Goal: Information Seeking & Learning: Learn about a topic

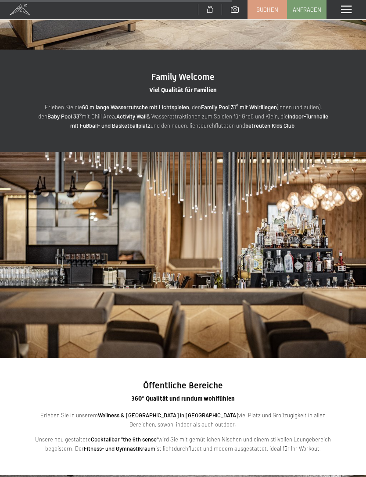
scroll to position [1251, 0]
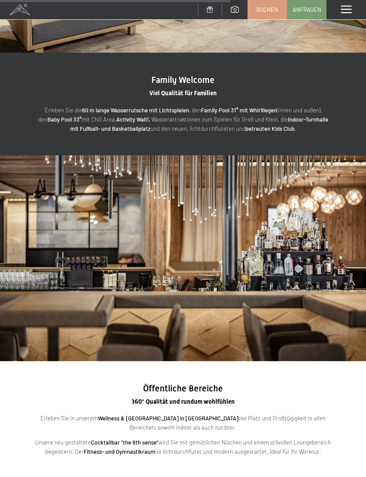
click at [346, 11] on span at bounding box center [346, 10] width 11 height 8
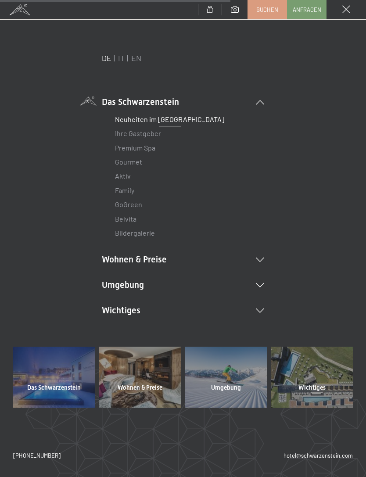
click at [264, 308] on icon at bounding box center [260, 310] width 8 height 4
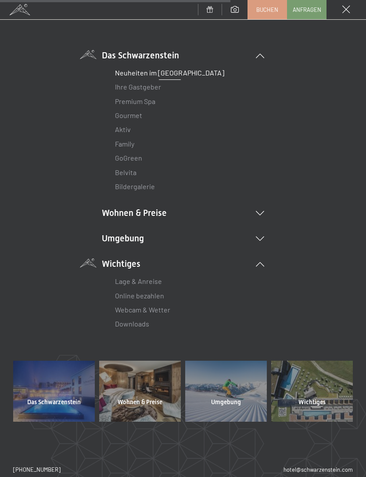
scroll to position [49, 0]
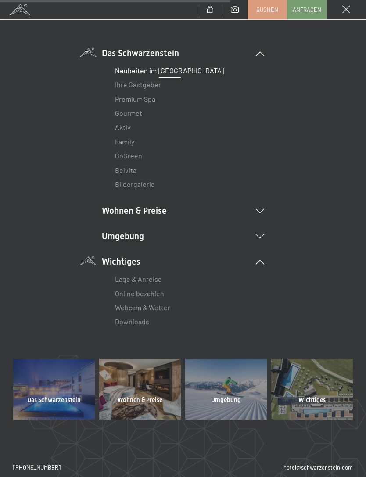
click at [263, 235] on icon at bounding box center [260, 236] width 8 height 4
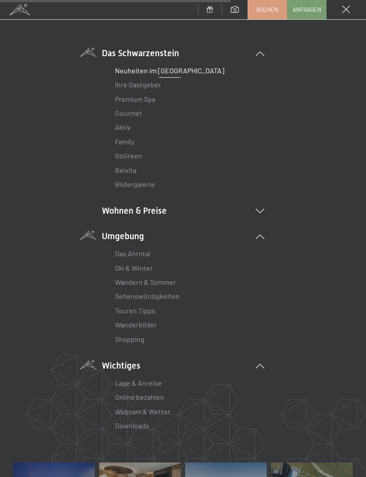
click at [140, 339] on link "Shopping" at bounding box center [129, 339] width 29 height 8
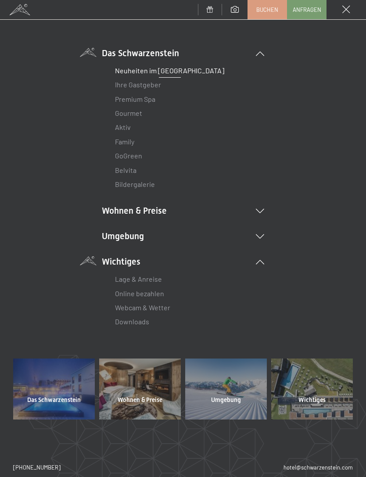
scroll to position [0, 0]
click at [285, 164] on div "DE IT EN Das Schwarzenstein Neuheiten im Schwarzenstein Ihre Gastgeber Premium …" at bounding box center [182, 181] width 339 height 354
click at [260, 205] on li "Wohnen & Preise Inklusivleistungen [PERSON_NAME] & Preise Liste Angebote Liste …" at bounding box center [183, 210] width 162 height 12
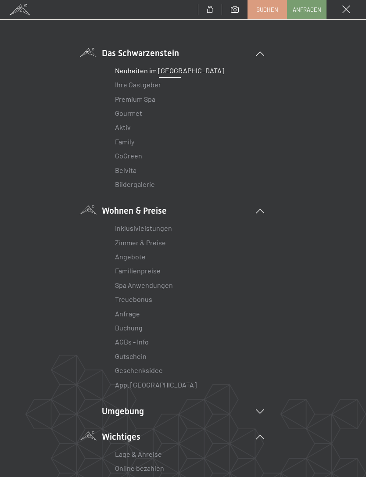
click at [160, 226] on link "Inklusivleistungen" at bounding box center [143, 228] width 57 height 8
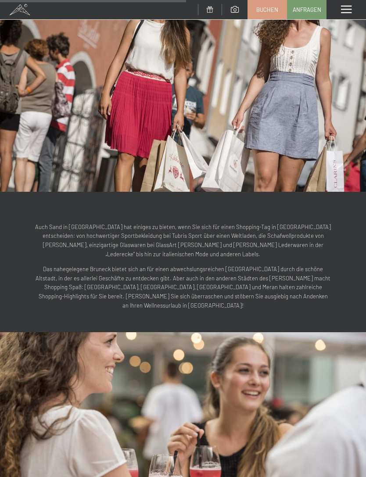
scroll to position [491, 0]
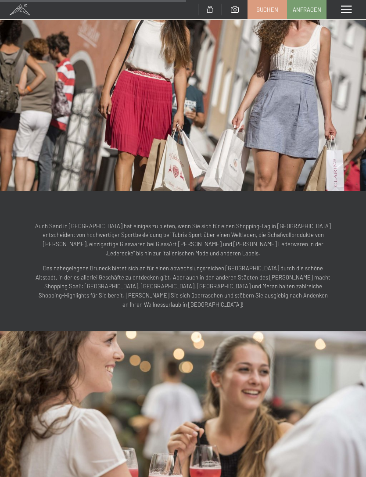
click at [18, 158] on img at bounding box center [183, 88] width 366 height 206
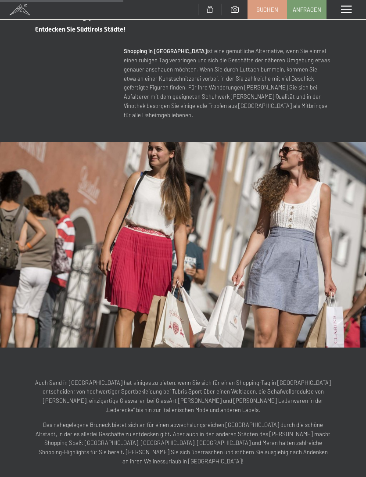
scroll to position [333, 0]
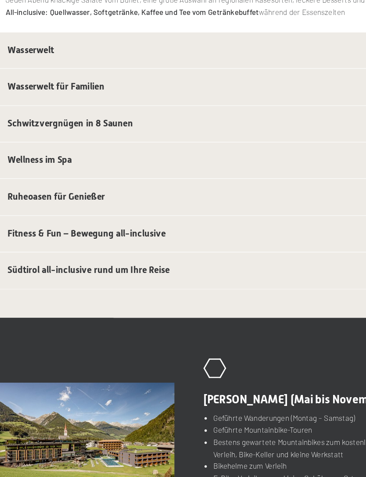
scroll to position [120, 0]
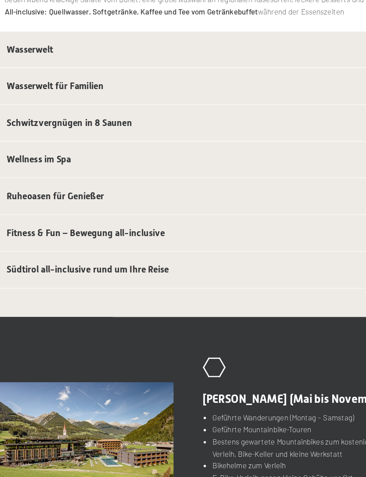
click at [43, 266] on span "Fitness & Fun – Bewegung all-inclusive" at bounding box center [102, 270] width 120 height 8
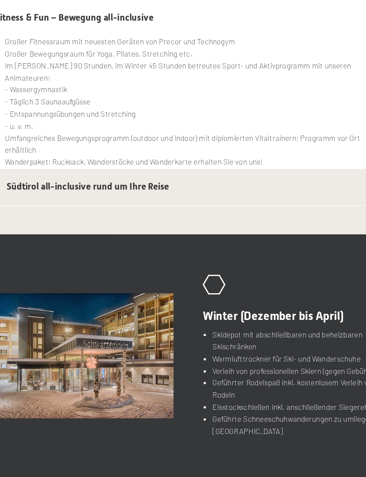
scroll to position [230, 0]
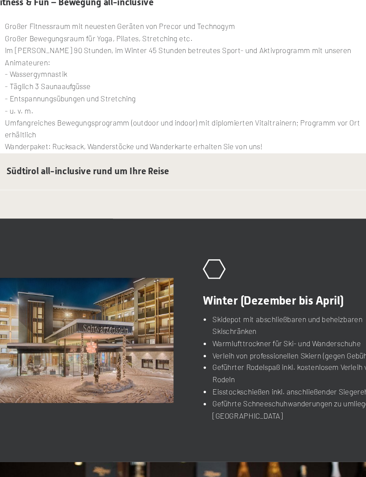
click at [42, 219] on span "Südtirol all-inclusive rund um Ihre Reise" at bounding box center [103, 223] width 123 height 8
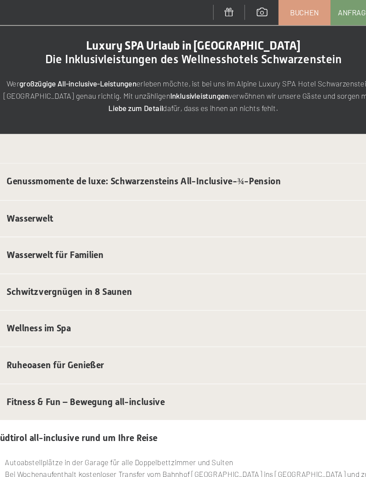
scroll to position [0, 0]
